Goal: Navigation & Orientation: Find specific page/section

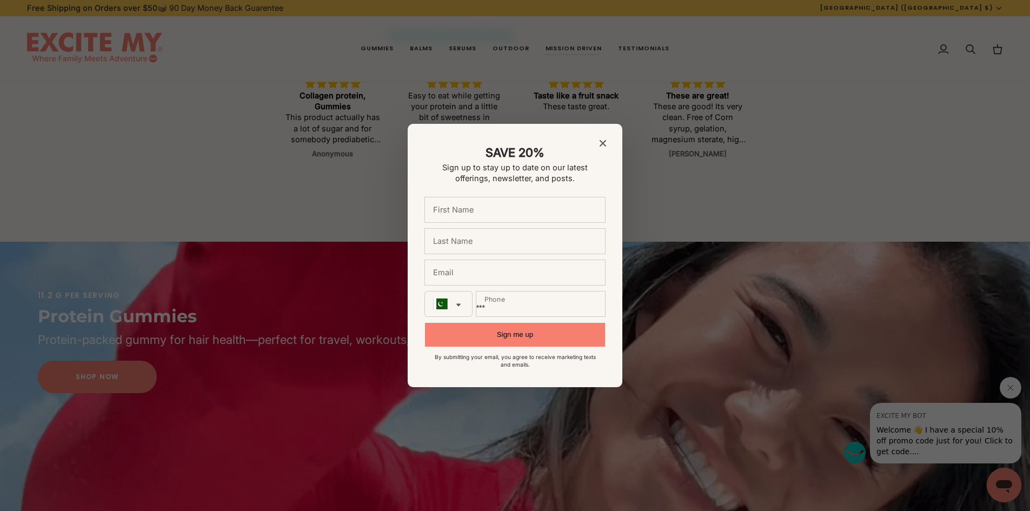
scroll to position [703, 0]
click at [602, 145] on icon "Close modal" at bounding box center [603, 143] width 6 height 6
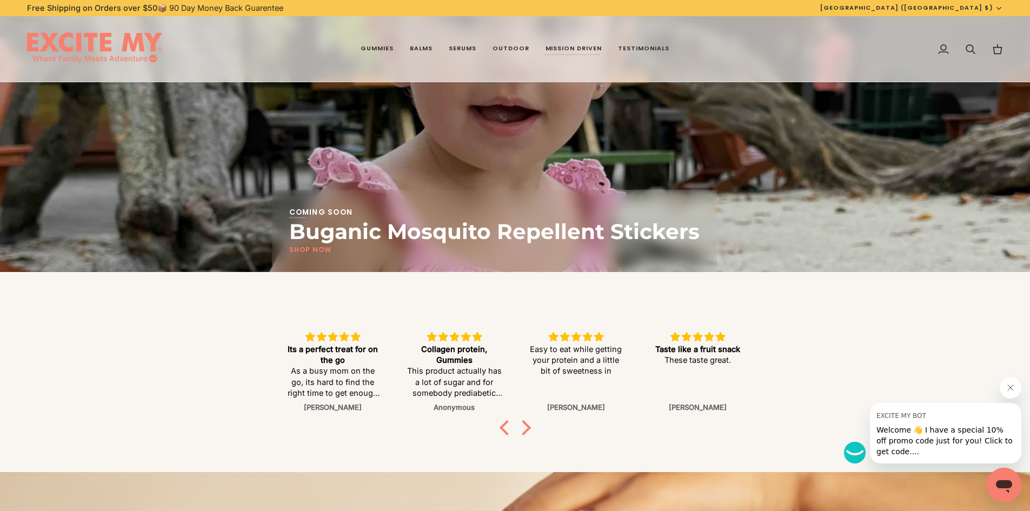
scroll to position [1893, 0]
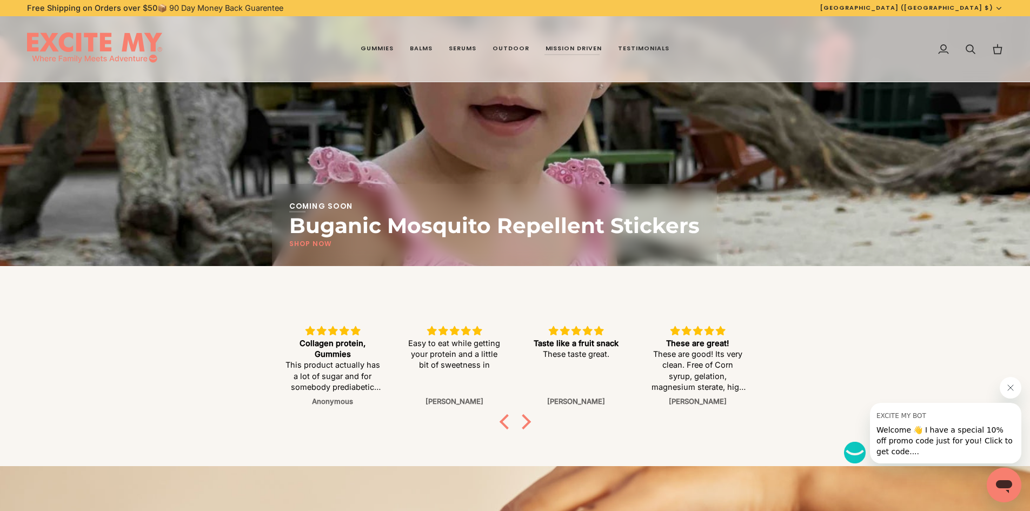
drag, startPoint x: 388, startPoint y: 224, endPoint x: 445, endPoint y: 226, distance: 57.3
click at [445, 226] on p "Buganic Mosquito Repellent Stickers" at bounding box center [494, 226] width 410 height 26
drag, startPoint x: 388, startPoint y: 233, endPoint x: 481, endPoint y: 242, distance: 93.4
click at [481, 242] on div "Coming Soon Buganic Mosquito Repellent Stickers Shop Now" at bounding box center [494, 225] width 410 height 48
drag, startPoint x: 383, startPoint y: 230, endPoint x: 667, endPoint y: 231, distance: 284.4
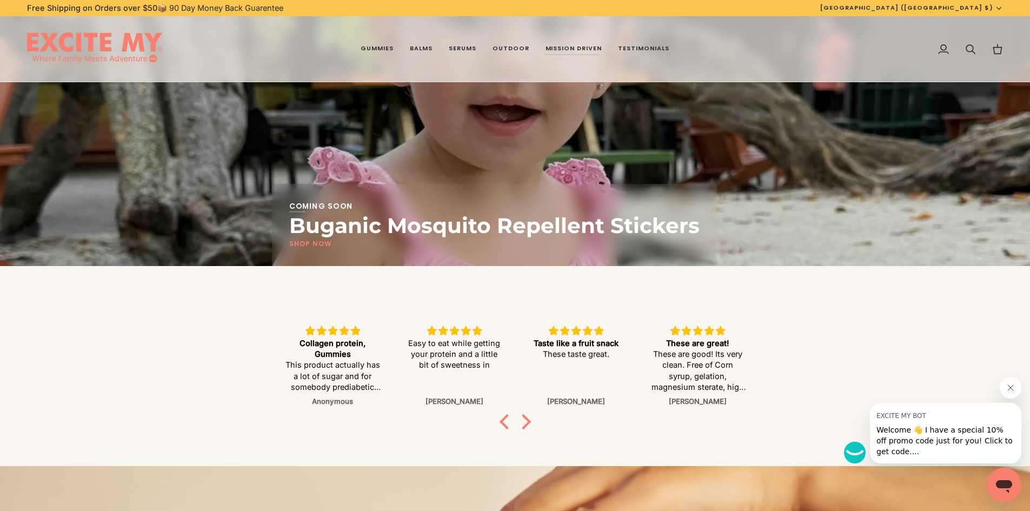
click at [637, 227] on p "Buganic Mosquito Repellent Stickers" at bounding box center [494, 226] width 410 height 26
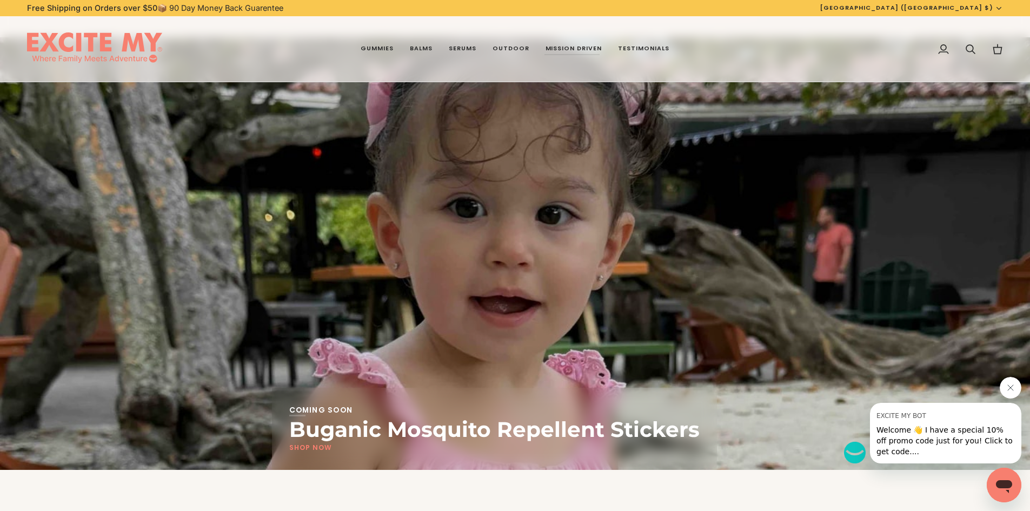
scroll to position [1683, 0]
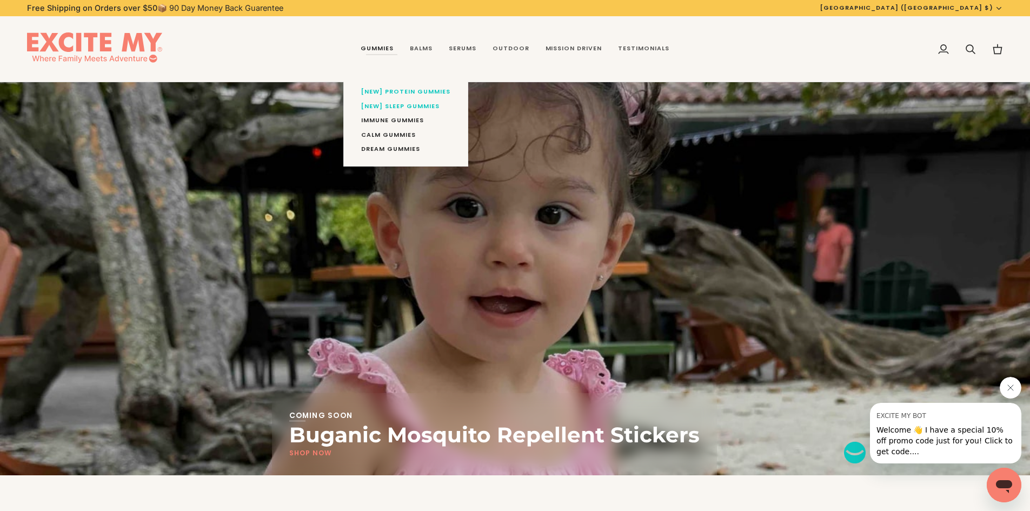
click at [377, 50] on link "Gummies" at bounding box center [377, 49] width 49 height 66
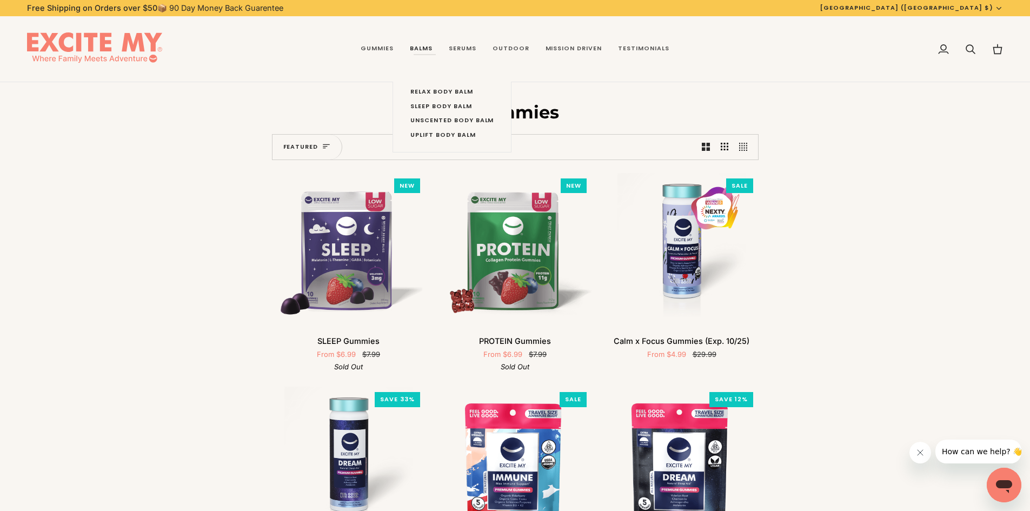
click at [419, 42] on link "Balms" at bounding box center [421, 49] width 39 height 66
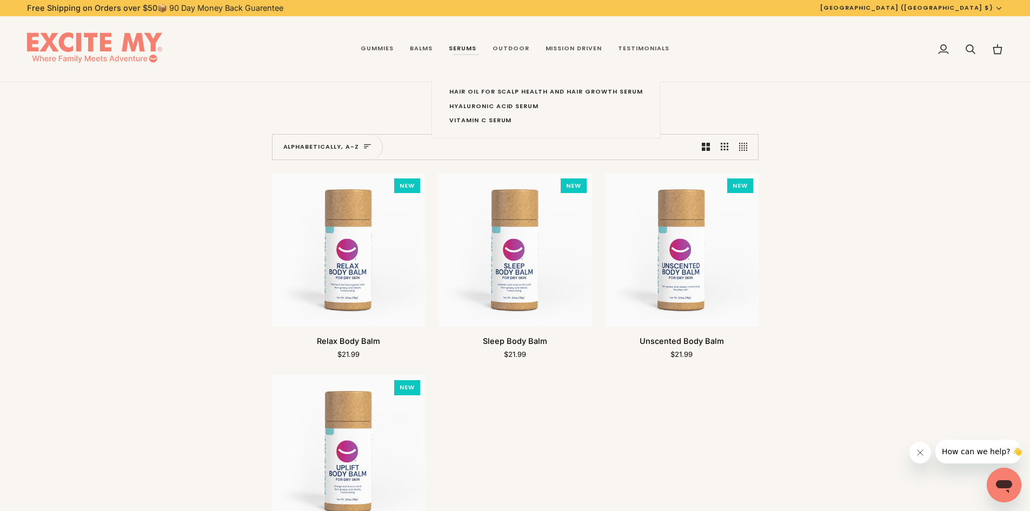
click at [461, 48] on link "Serums" at bounding box center [463, 49] width 44 height 66
